Goal: Find specific page/section: Find specific page/section

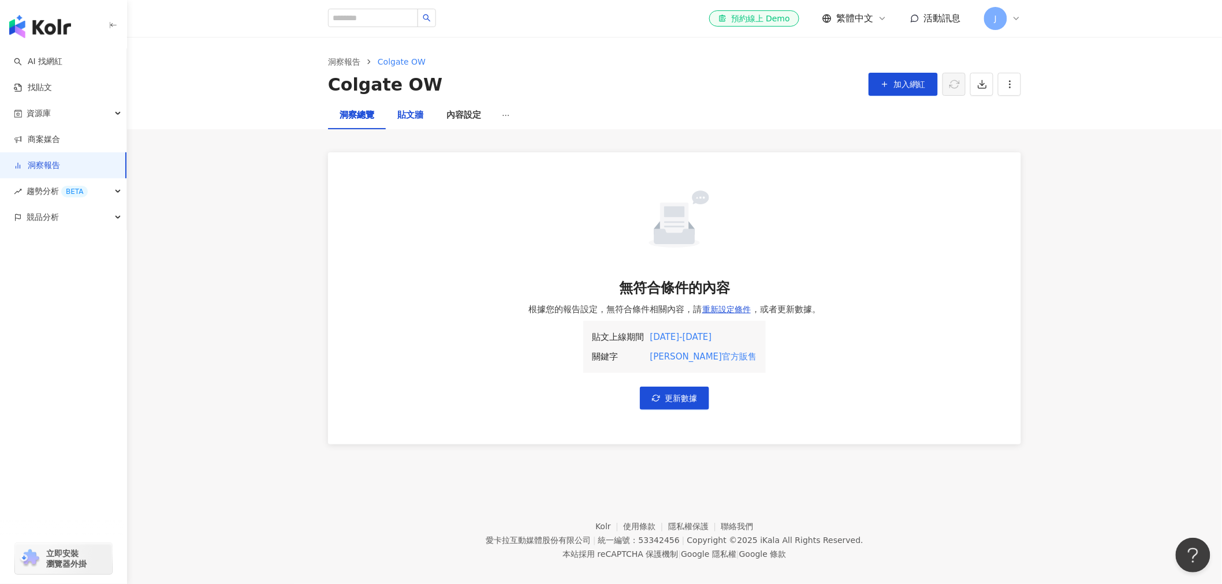
click at [411, 112] on div "貼文牆" at bounding box center [410, 116] width 26 height 14
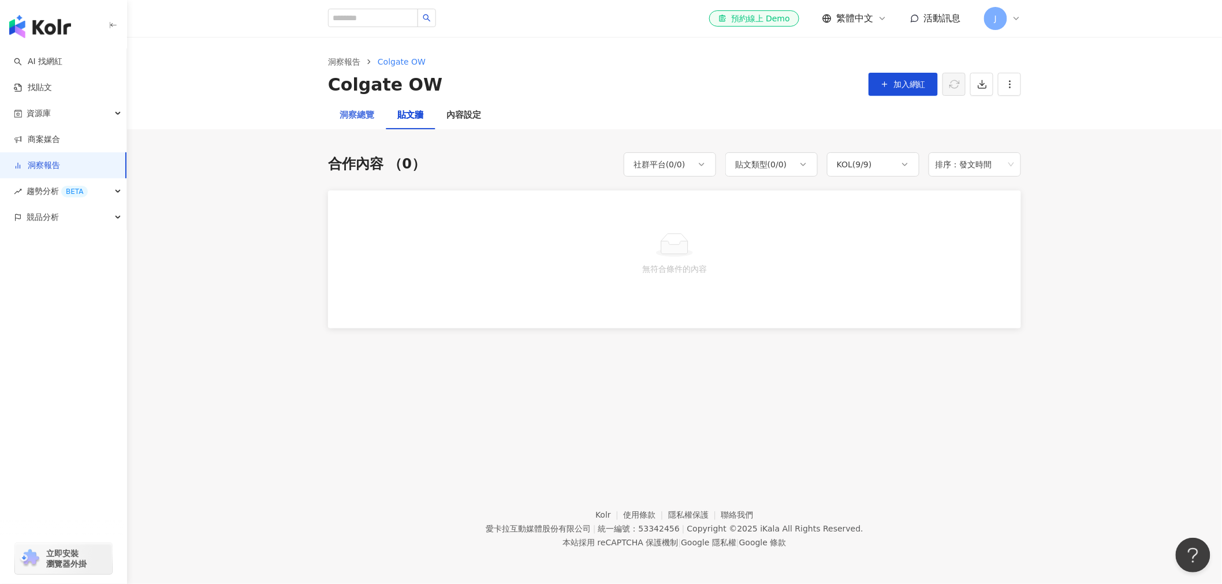
click at [366, 122] on div "洞察總覽" at bounding box center [357, 116] width 58 height 28
